Goal: Complete application form

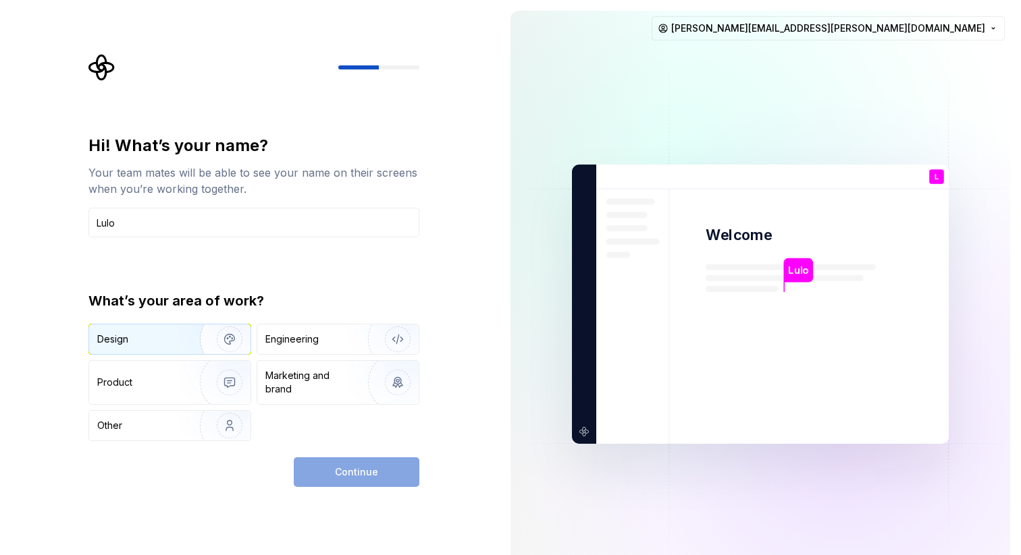
click at [182, 342] on img "button" at bounding box center [221, 339] width 86 height 90
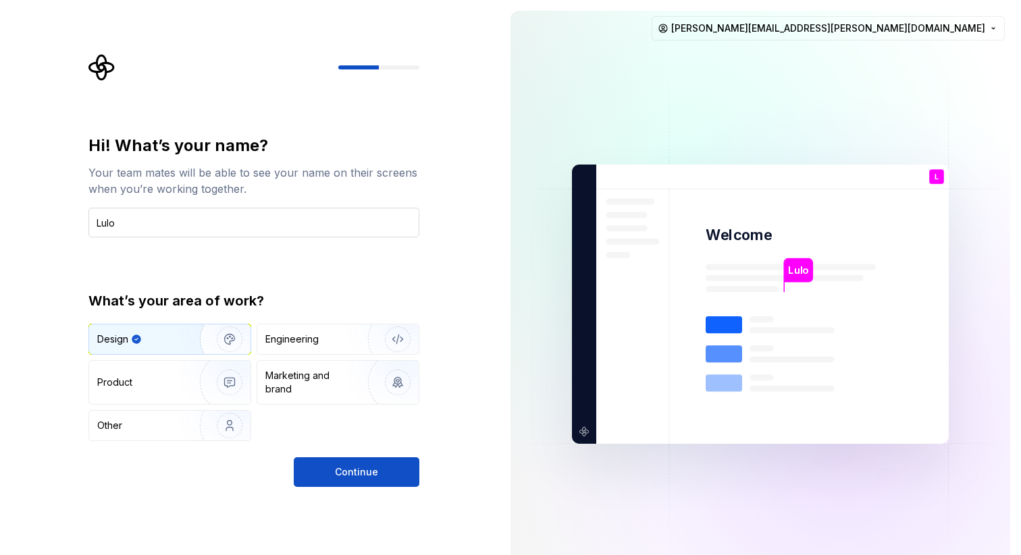
click at [128, 225] on input "Lulo" at bounding box center [253, 223] width 331 height 30
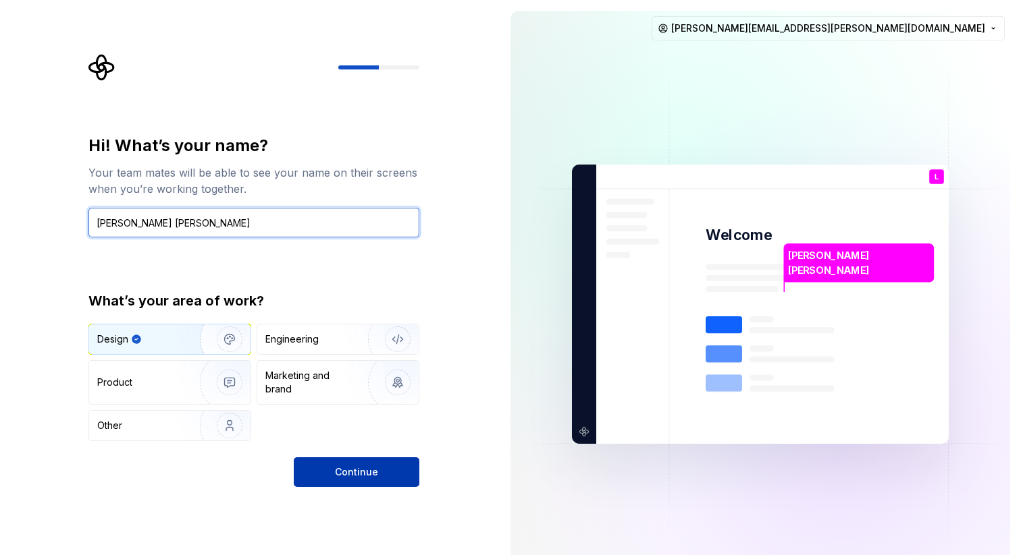
type input "[PERSON_NAME] [PERSON_NAME]"
click at [377, 473] on button "Continue" at bounding box center [357, 473] width 126 height 30
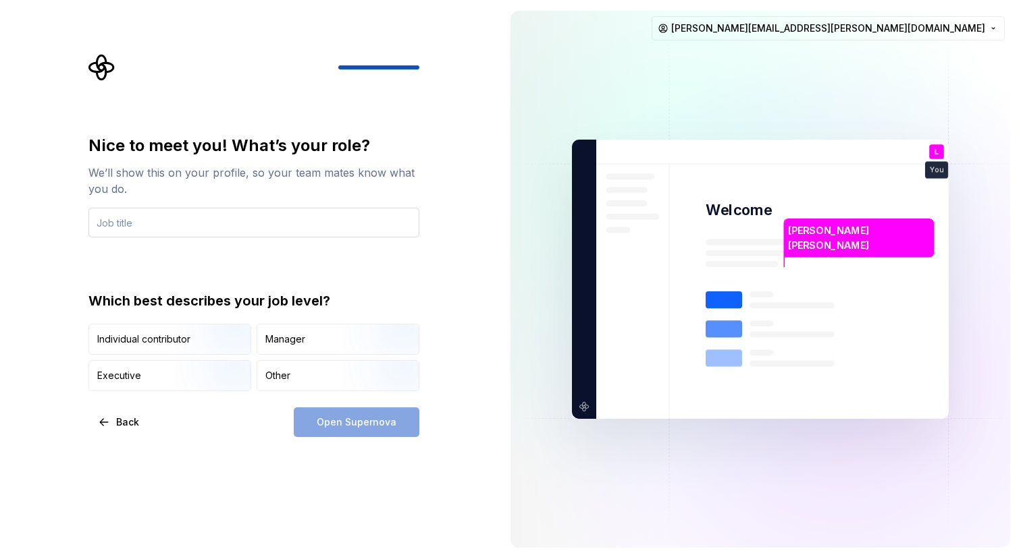
click at [356, 225] on input "text" at bounding box center [253, 223] width 331 height 30
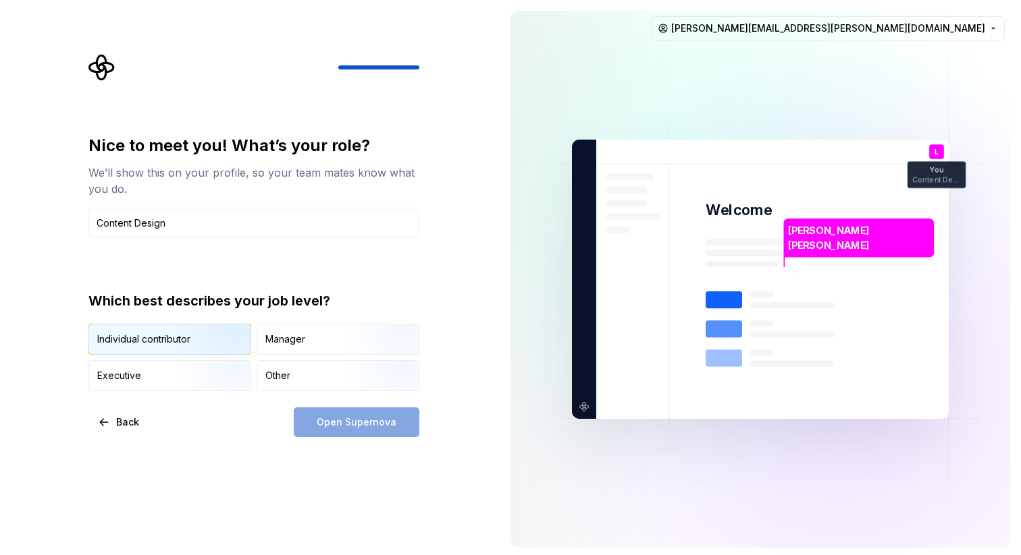
type input "Content Design"
click at [214, 338] on img "button" at bounding box center [218, 356] width 86 height 90
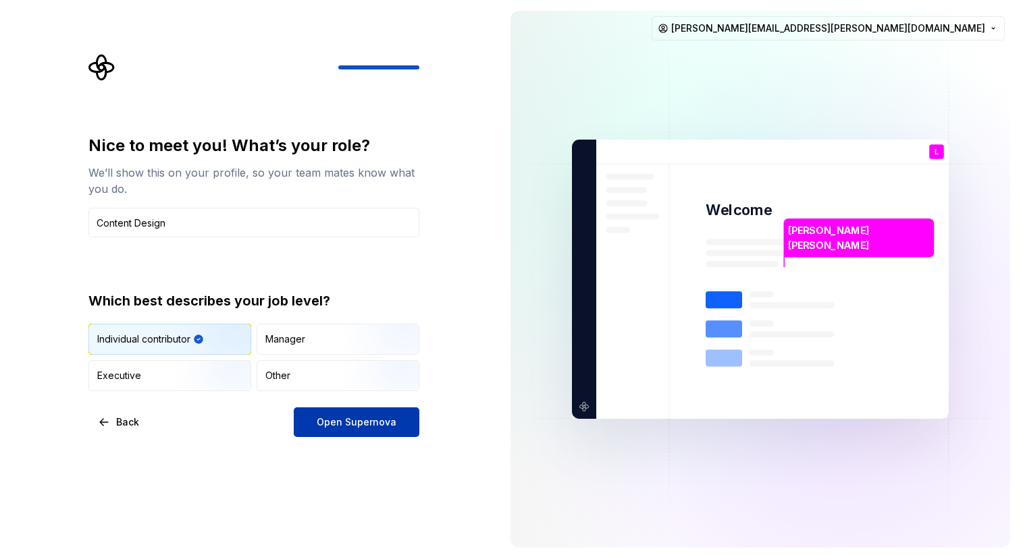
click at [362, 429] on span "Open Supernova" at bounding box center [357, 422] width 80 height 13
